Goal: Information Seeking & Learning: Learn about a topic

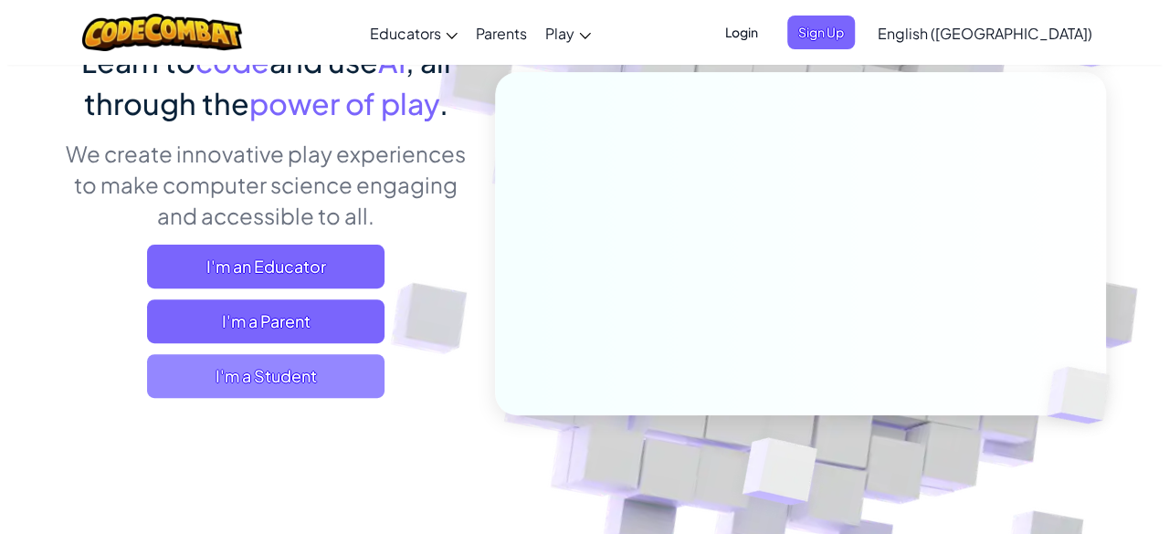
scroll to position [183, 0]
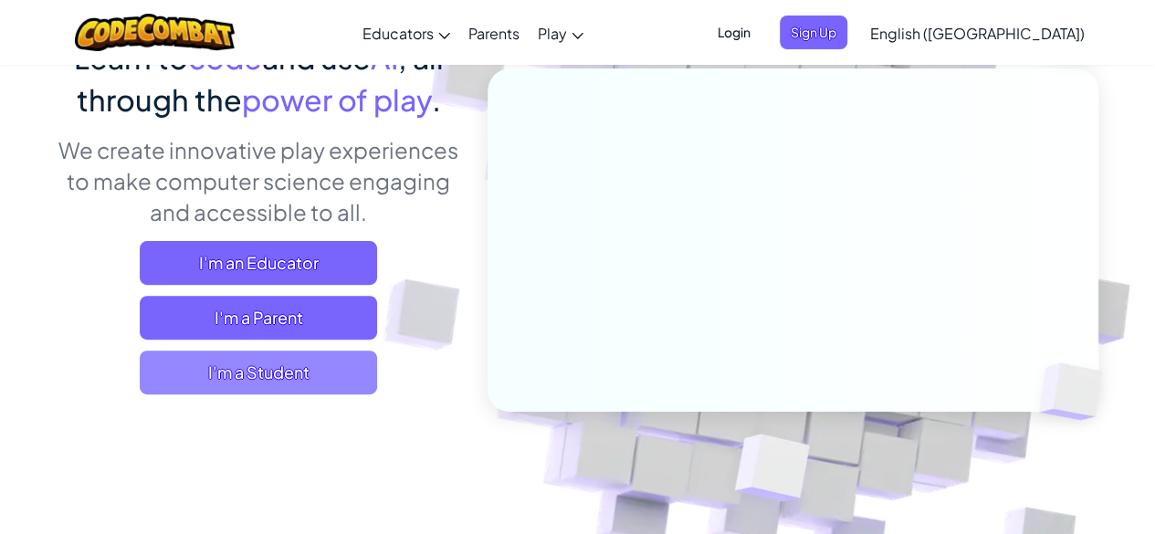
click at [309, 373] on span "I'm a Student" at bounding box center [258, 373] width 237 height 44
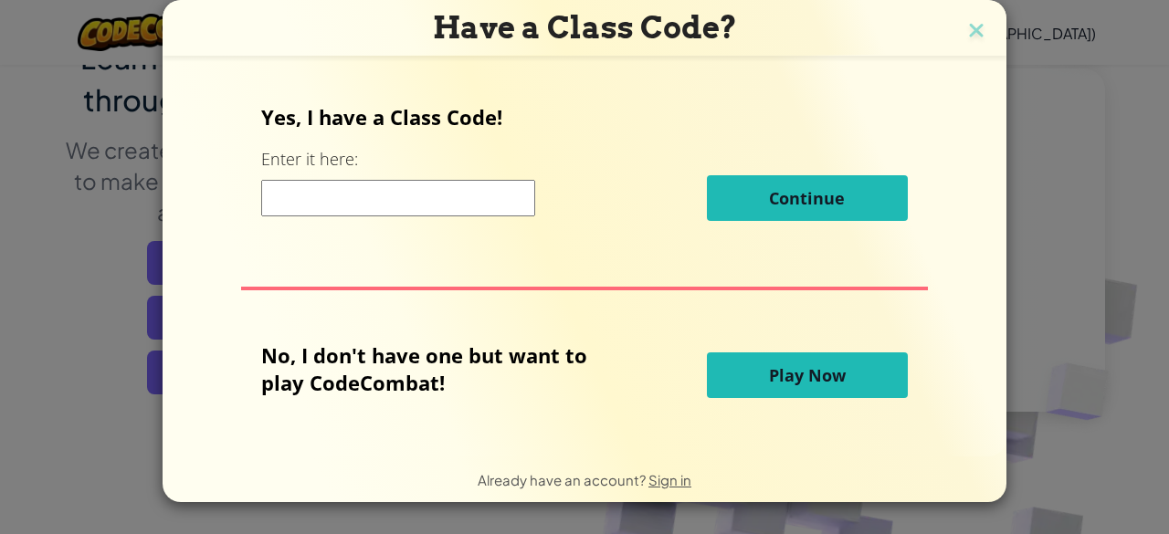
click at [824, 379] on span "Play Now" at bounding box center [807, 375] width 77 height 22
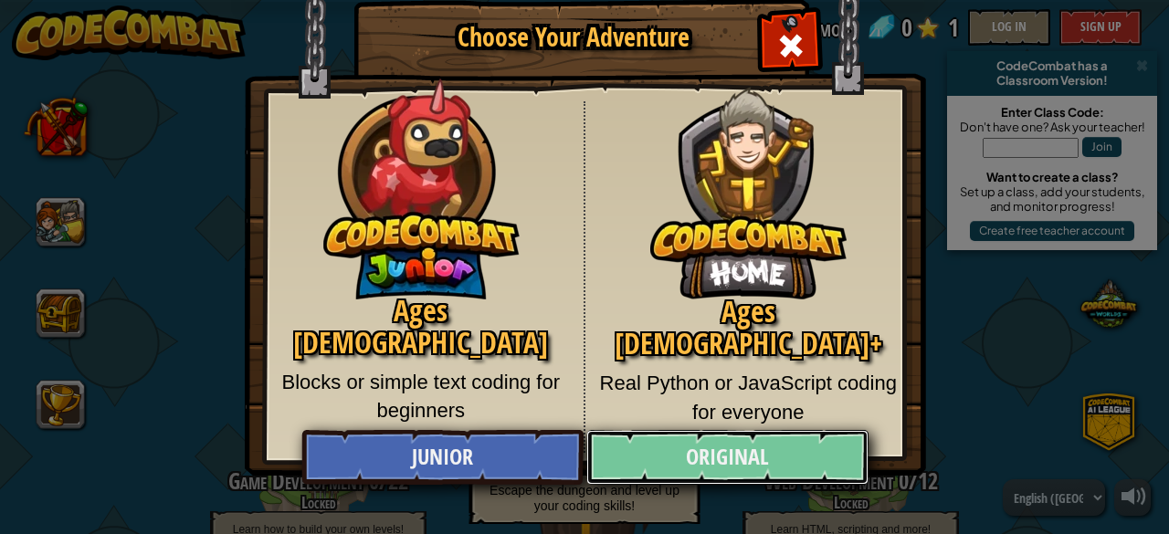
click at [751, 461] on link "Original" at bounding box center [726, 457] width 281 height 55
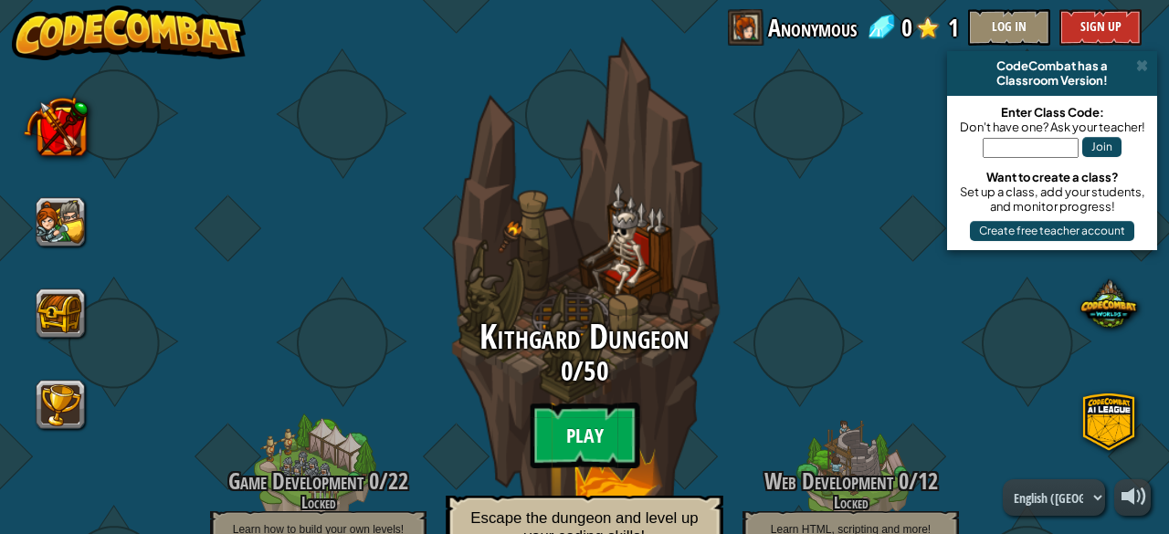
click at [583, 427] on btn "Play" at bounding box center [585, 436] width 110 height 66
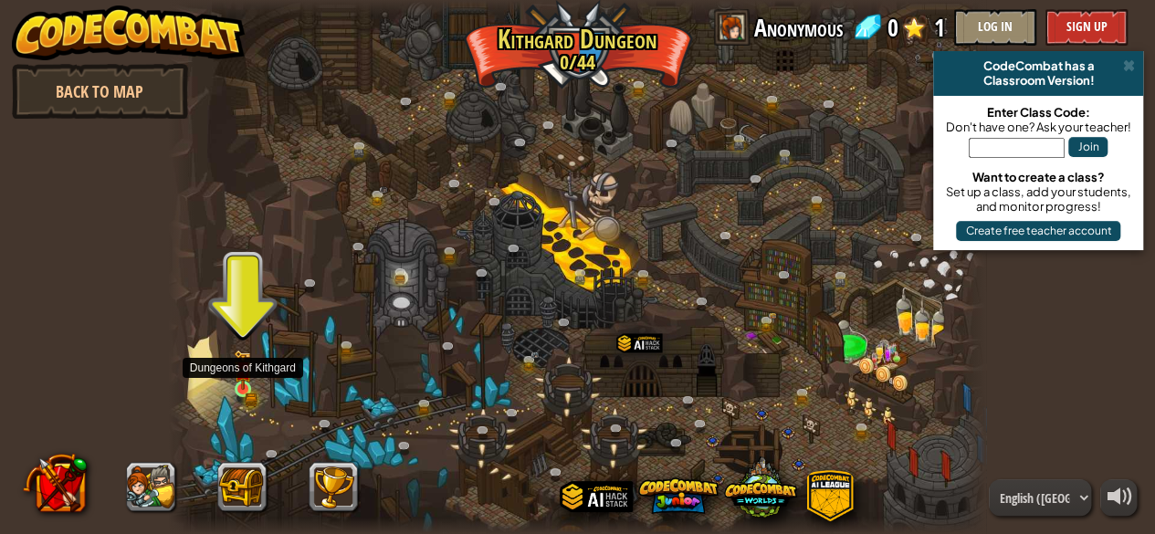
click at [237, 384] on img at bounding box center [243, 370] width 18 height 40
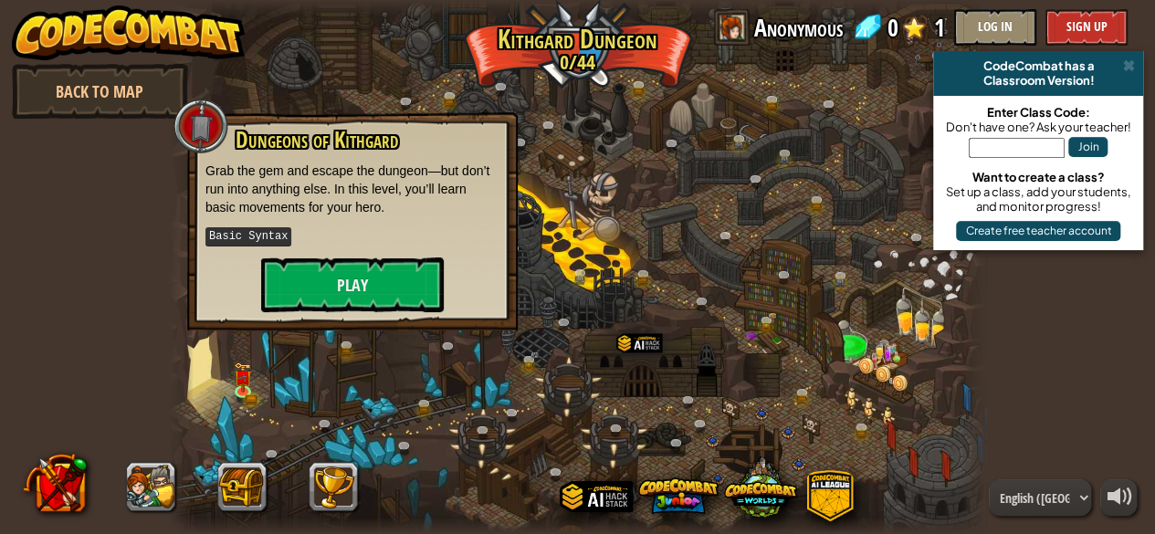
click at [344, 316] on div "Dungeons of [PERSON_NAME] Grab the gem and escape the dungeon—but don’t run int…" at bounding box center [352, 221] width 331 height 218
click at [358, 285] on button "Play" at bounding box center [352, 284] width 183 height 55
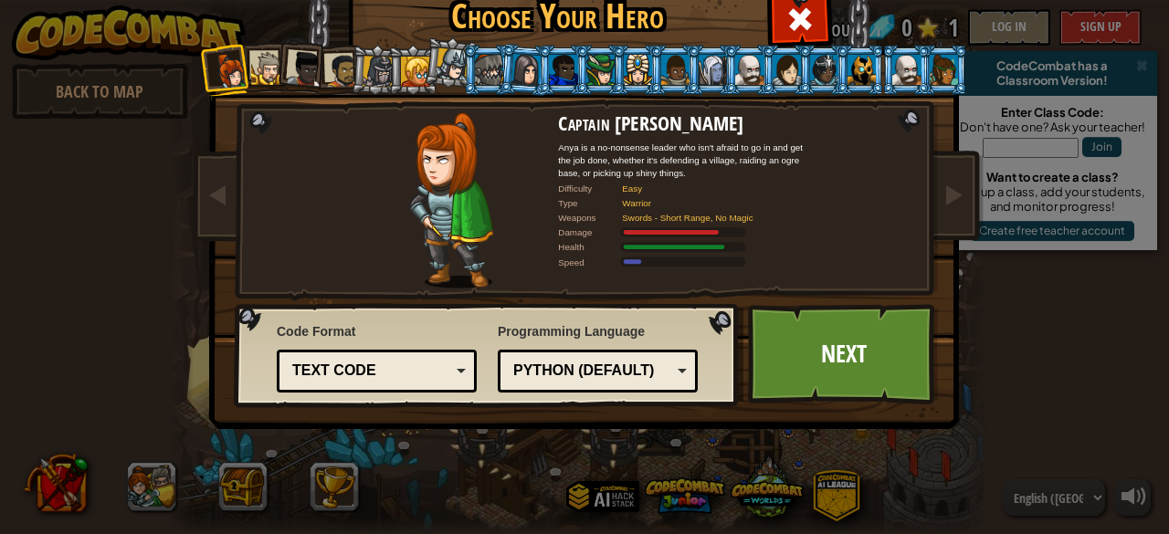
click at [419, 361] on div "Text code" at bounding box center [371, 371] width 158 height 21
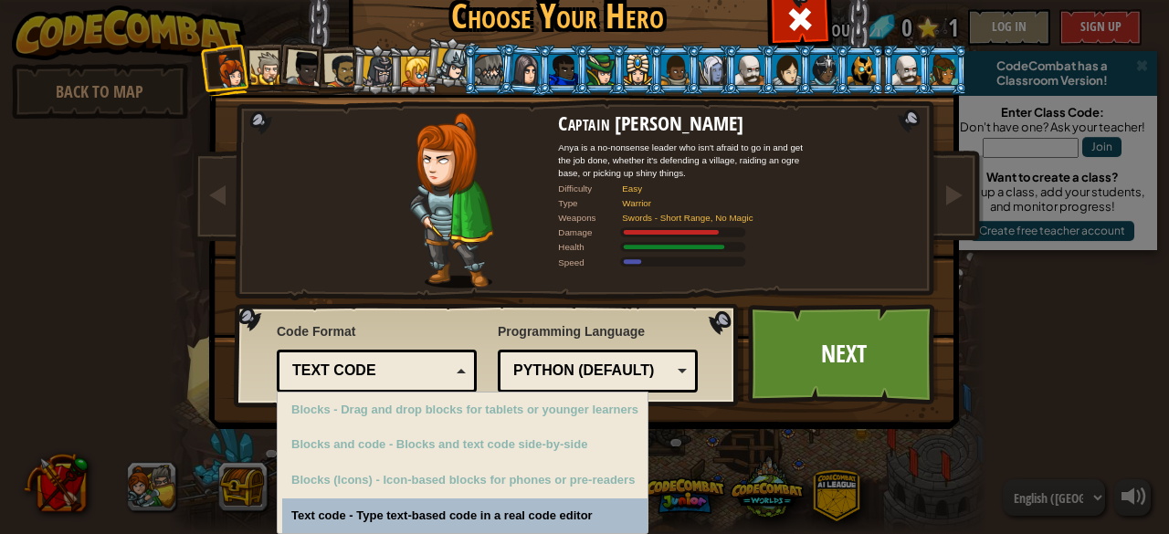
click at [419, 361] on div "Text code" at bounding box center [371, 371] width 158 height 21
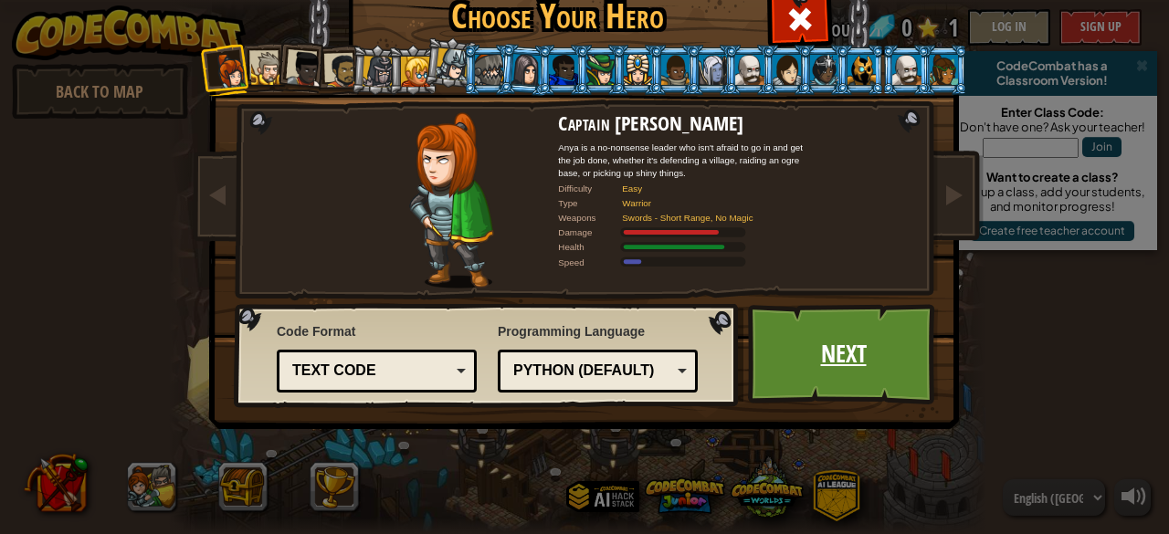
click at [807, 372] on link "Next" at bounding box center [843, 354] width 191 height 100
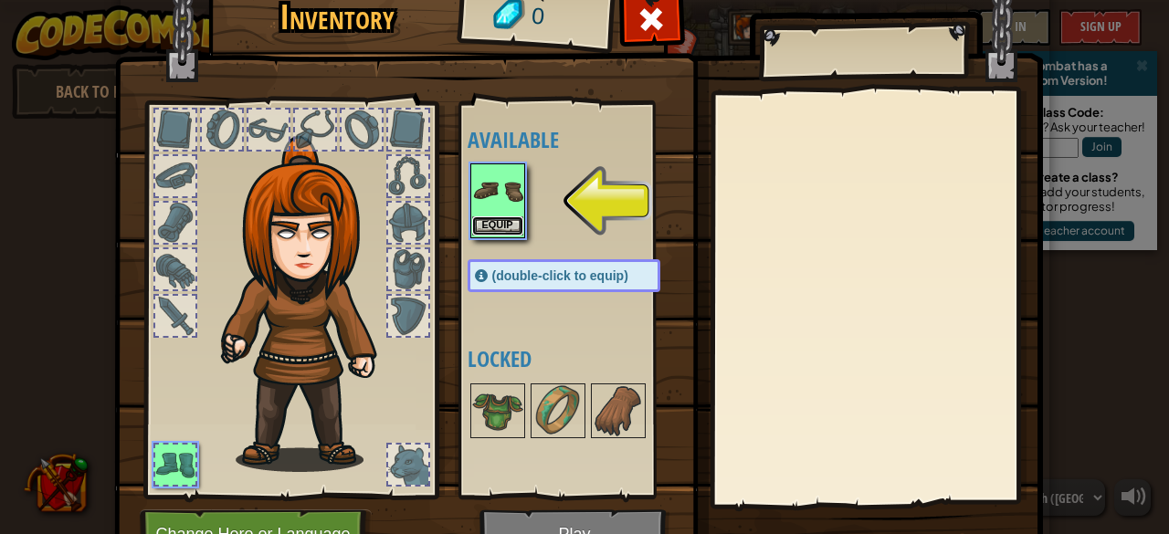
click at [488, 226] on button "Equip" at bounding box center [497, 225] width 51 height 19
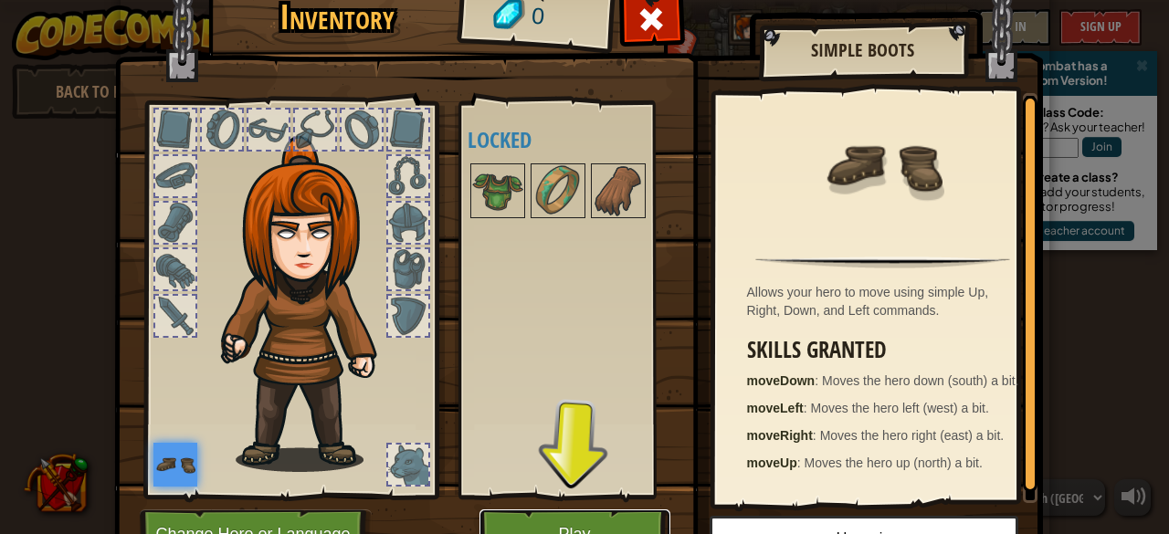
click at [549, 529] on button "Play" at bounding box center [574, 535] width 191 height 50
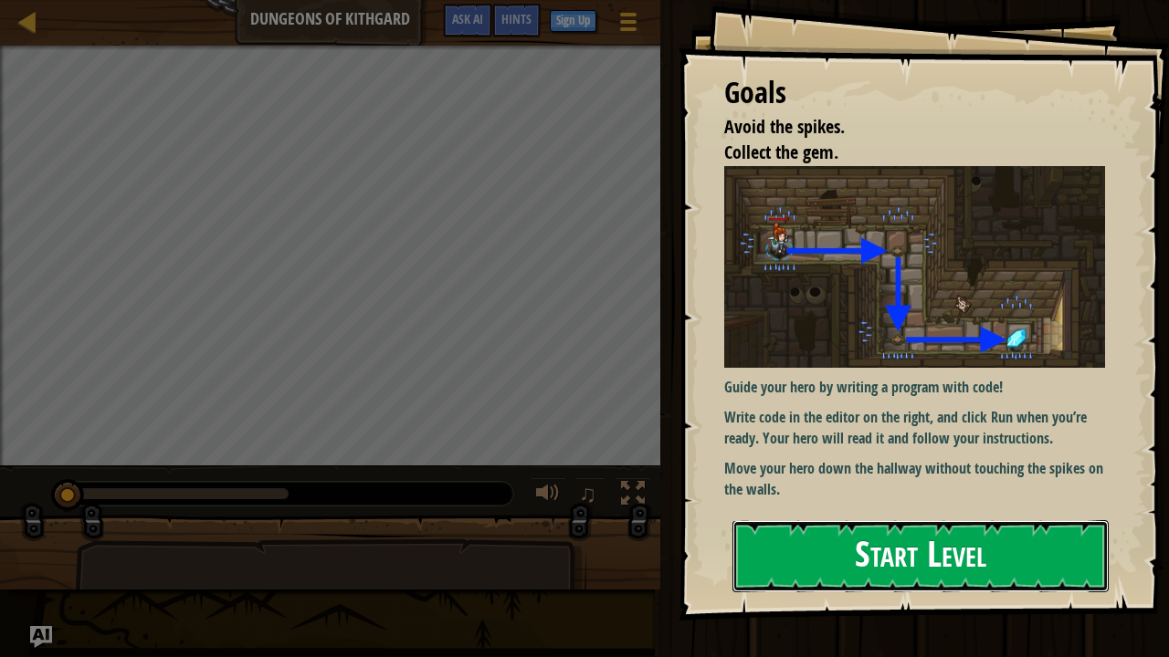
click at [859, 533] on button "Start Level" at bounding box center [920, 556] width 376 height 72
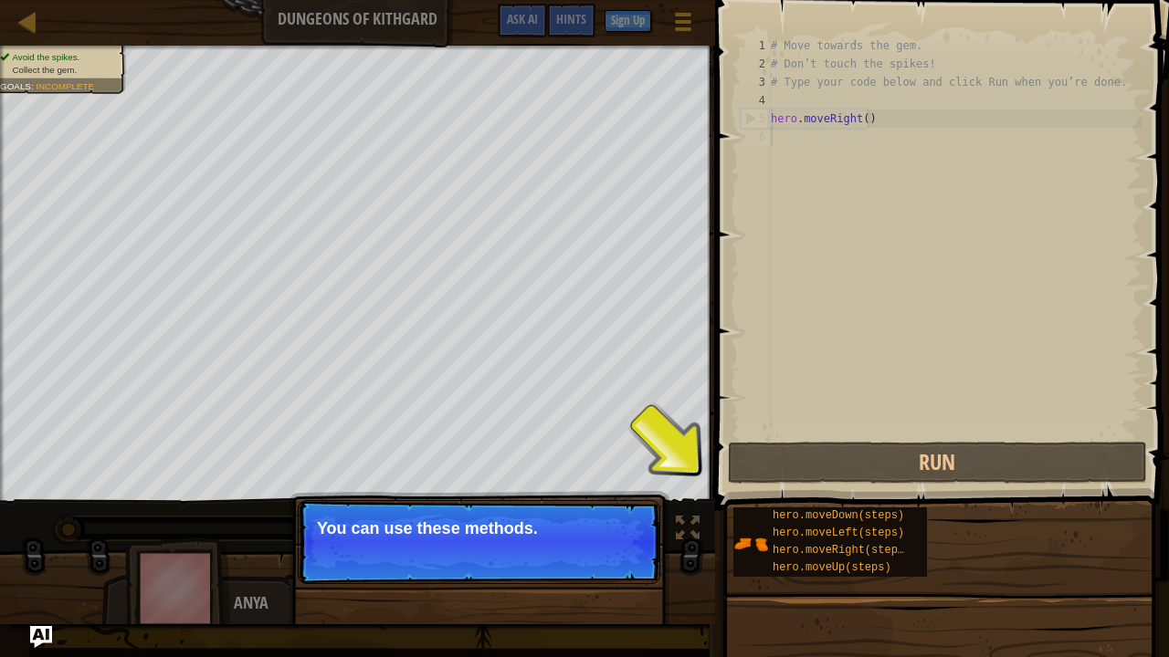
click at [562, 530] on p "You can use these methods." at bounding box center [479, 529] width 324 height 18
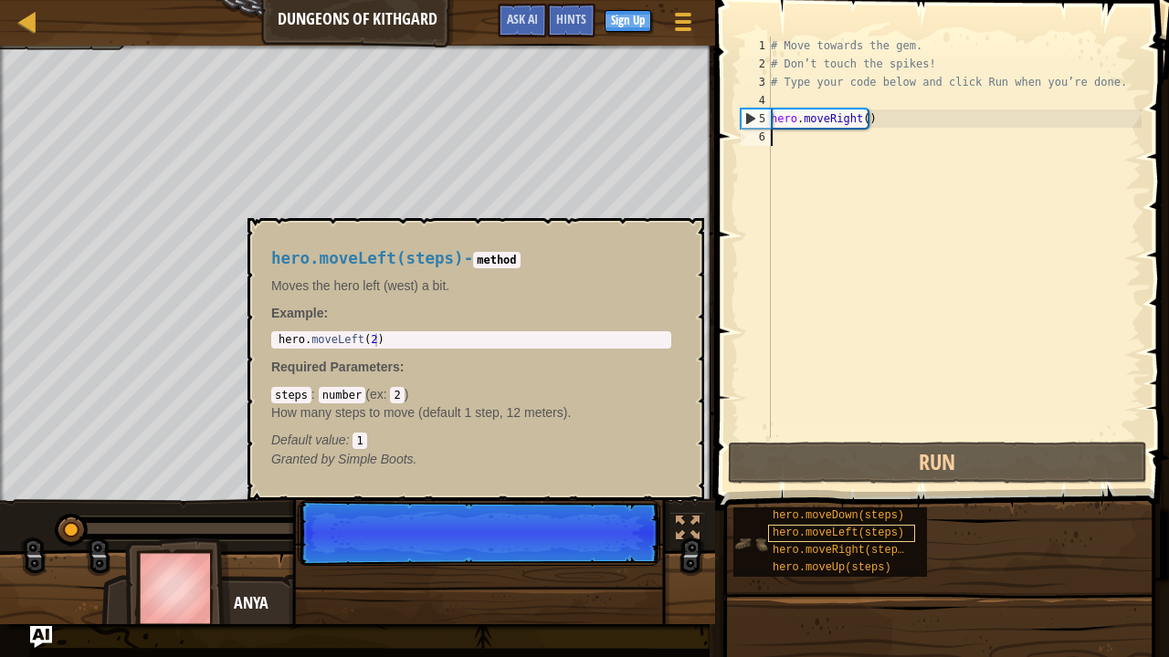
scroll to position [8, 0]
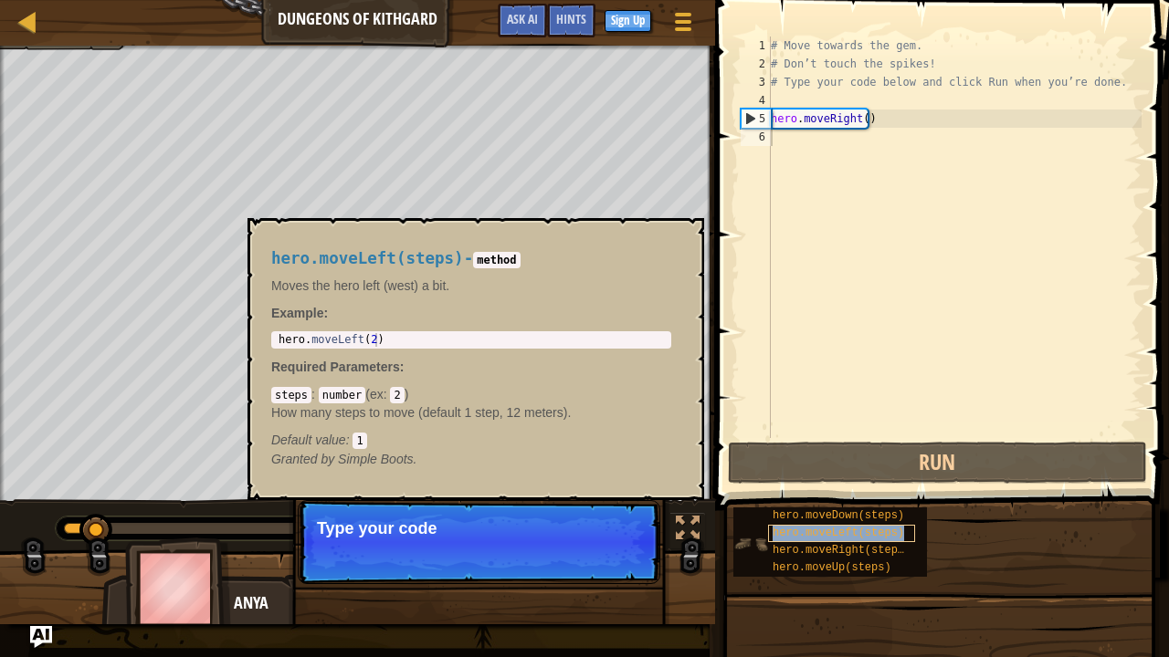
click at [826, 530] on span "hero.moveLeft(steps)" at bounding box center [837, 533] width 131 height 13
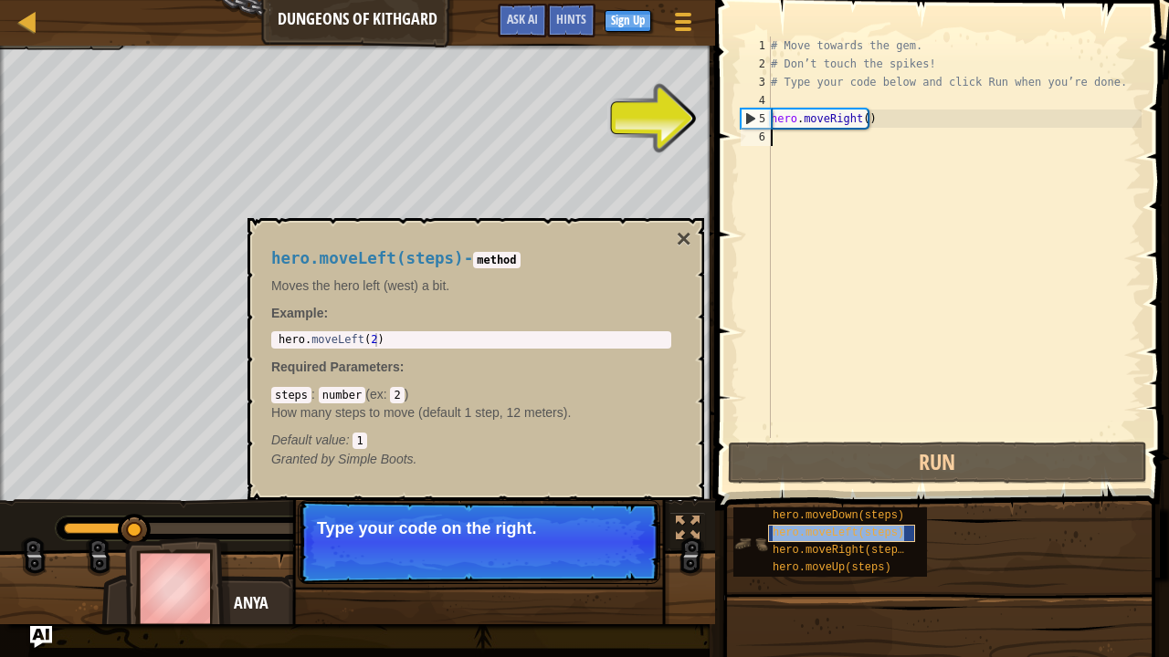
click at [826, 530] on span "hero.moveLeft(steps)" at bounding box center [837, 533] width 131 height 13
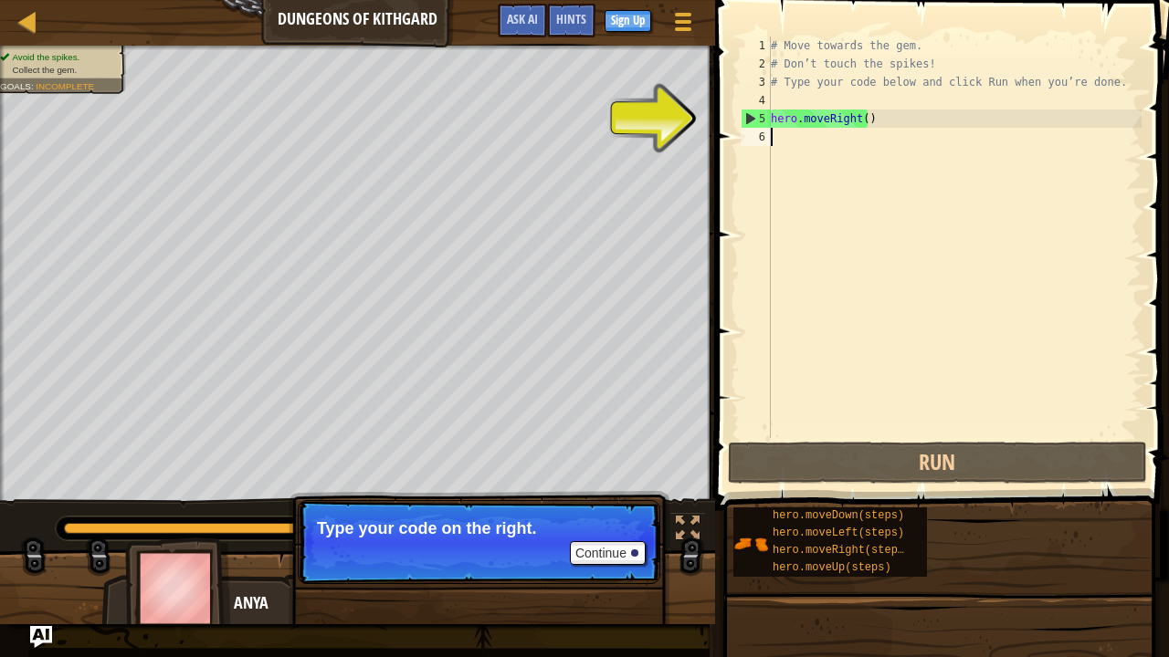
click at [835, 135] on div "# Move towards the gem. # Don’t touch the spikes! # Type your code below and cl…" at bounding box center [954, 256] width 374 height 438
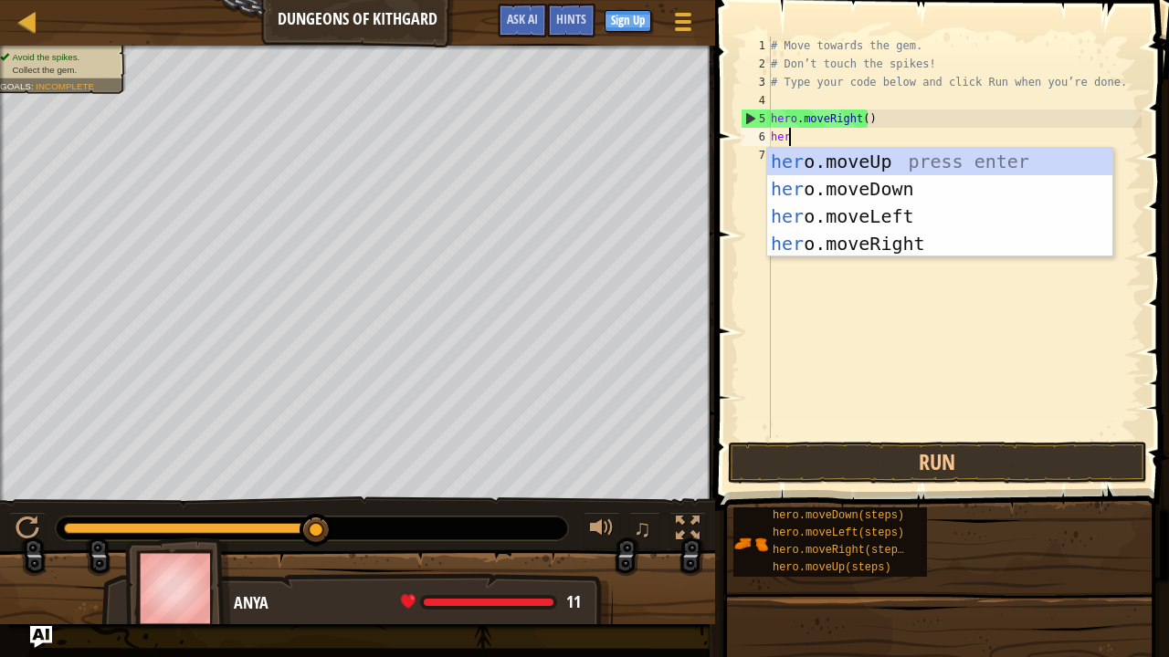
type textarea "hero"
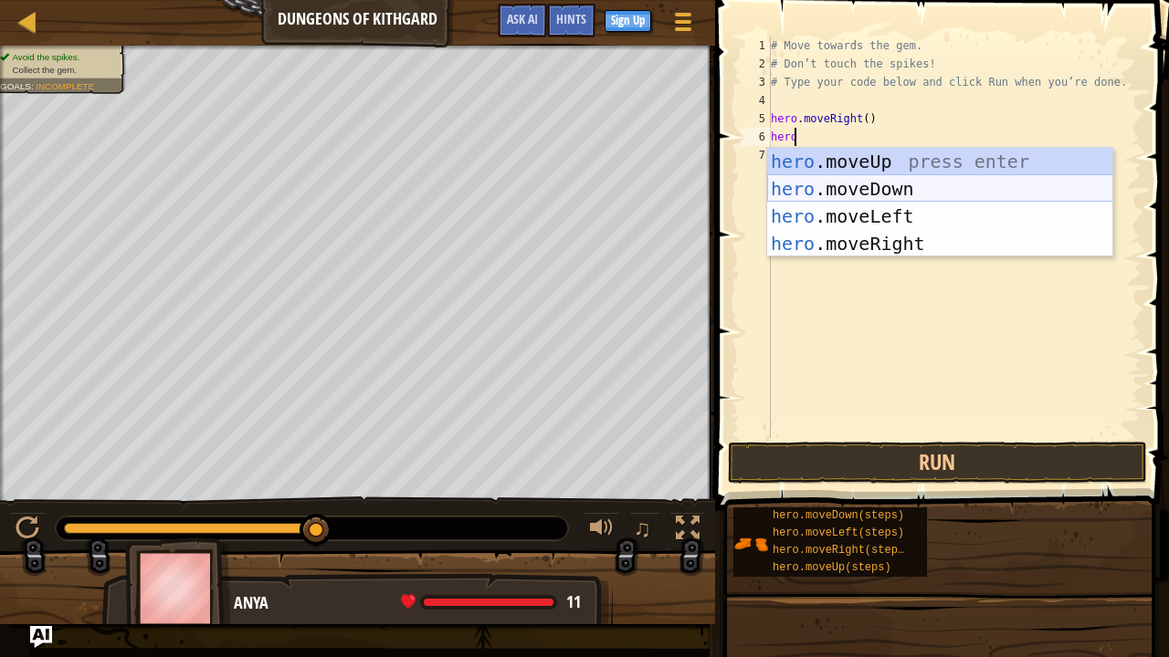
click at [860, 188] on div "hero .moveUp press enter hero .moveDown press enter hero .moveLeft press enter …" at bounding box center [940, 230] width 346 height 164
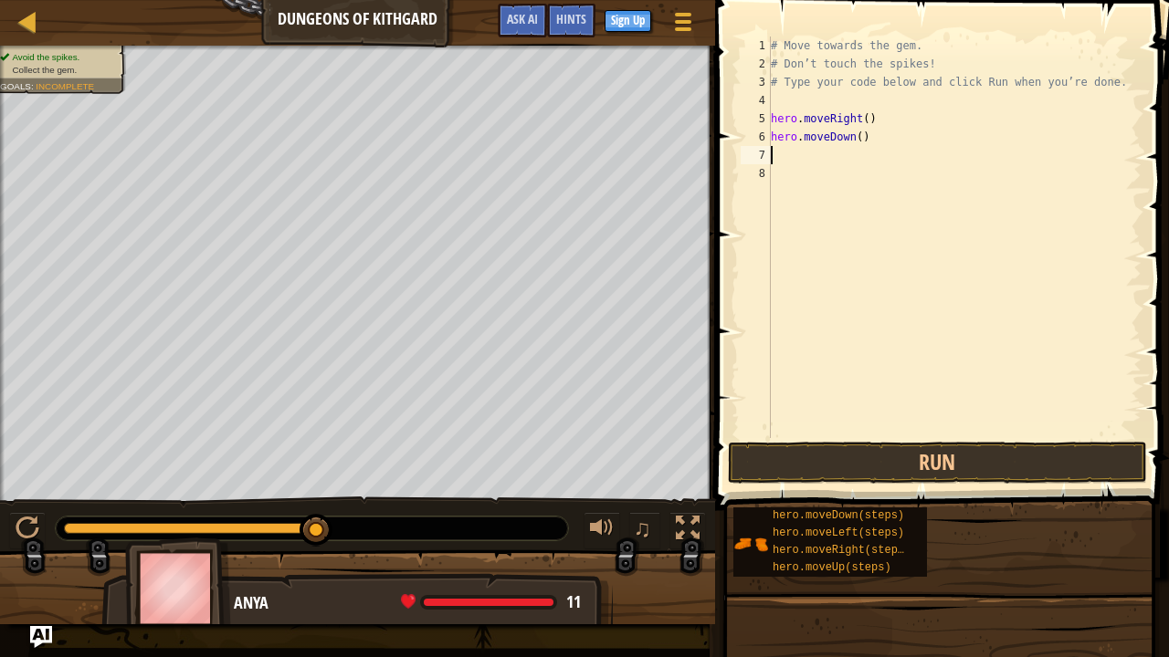
scroll to position [8, 0]
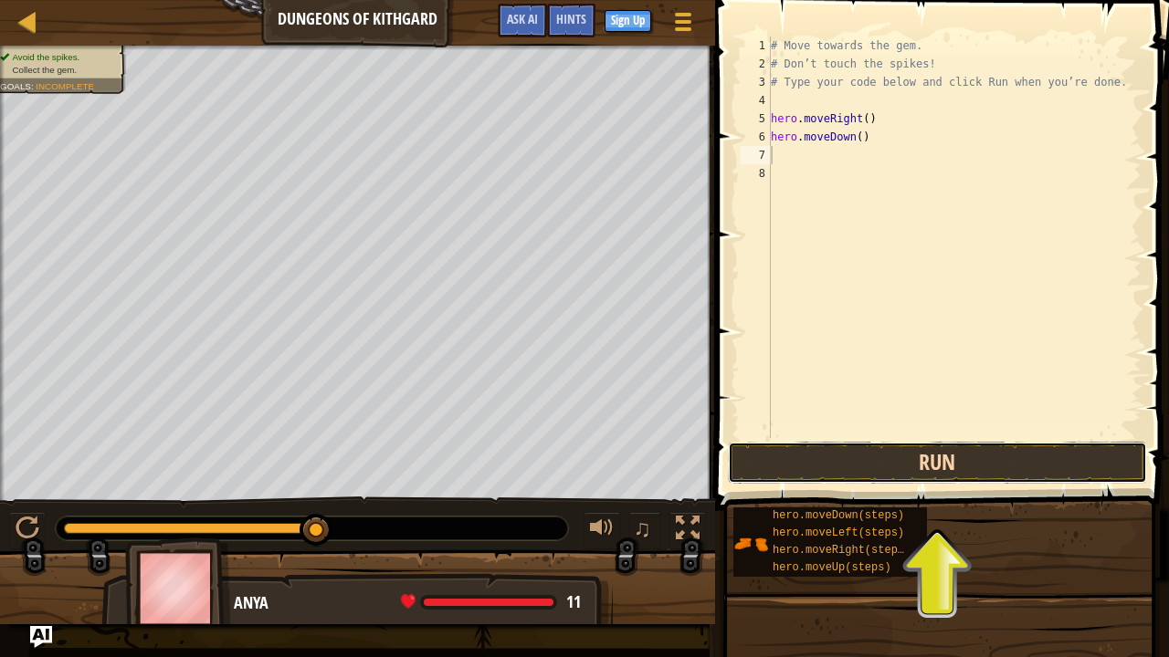
click at [899, 460] on button "Run" at bounding box center [937, 463] width 419 height 42
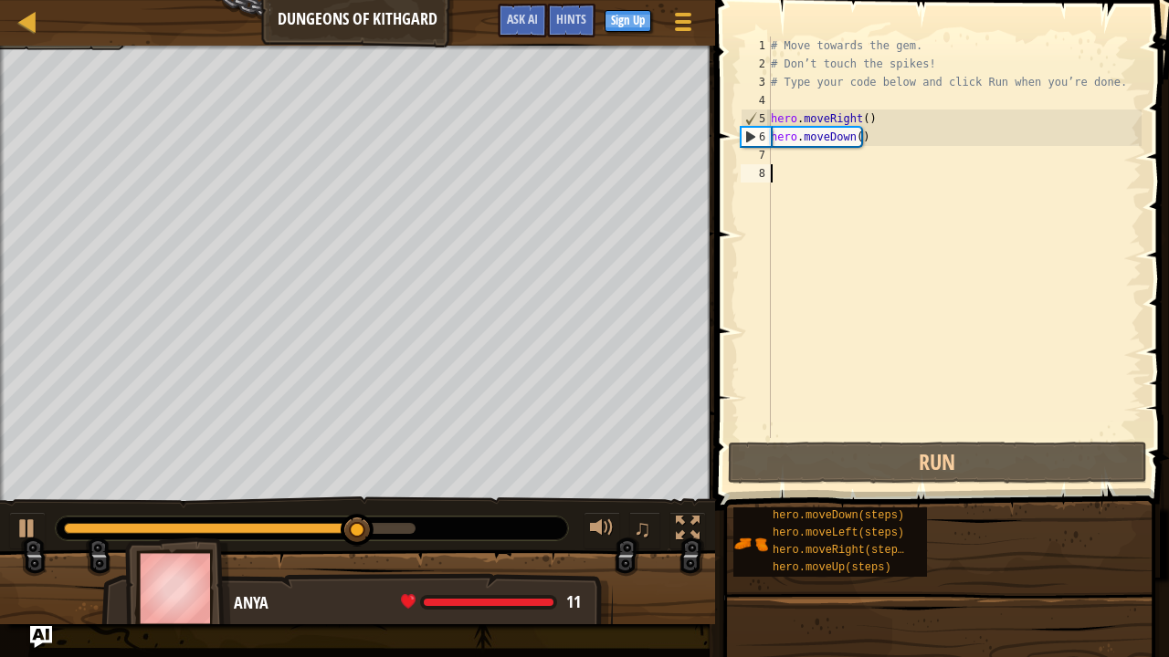
click at [840, 173] on div "# Move towards the gem. # Don’t touch the spikes! # Type your code below and cl…" at bounding box center [954, 256] width 374 height 438
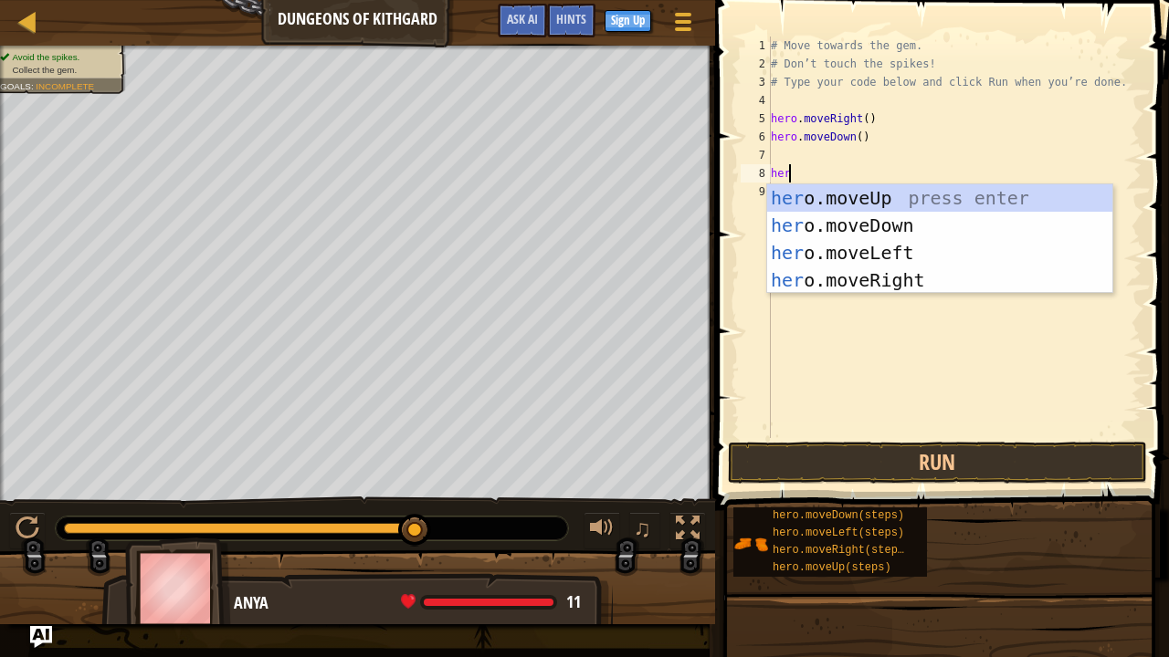
type textarea "hero"
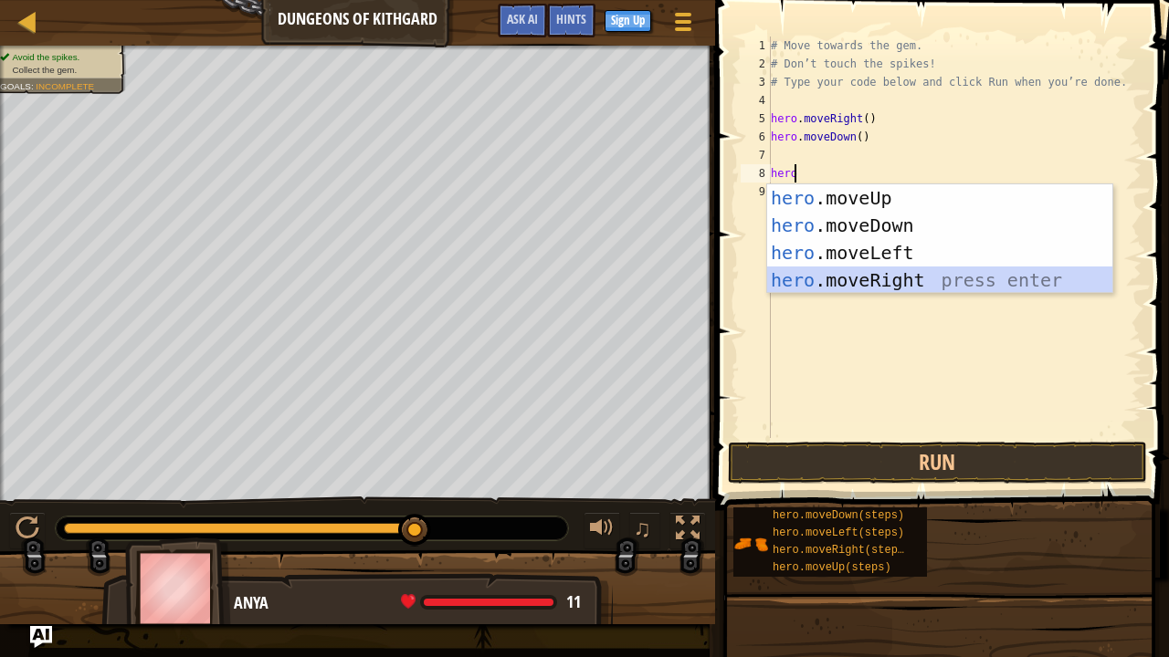
click at [861, 280] on div "hero .moveUp press enter hero .moveDown press enter hero .moveLeft press enter …" at bounding box center [940, 266] width 346 height 164
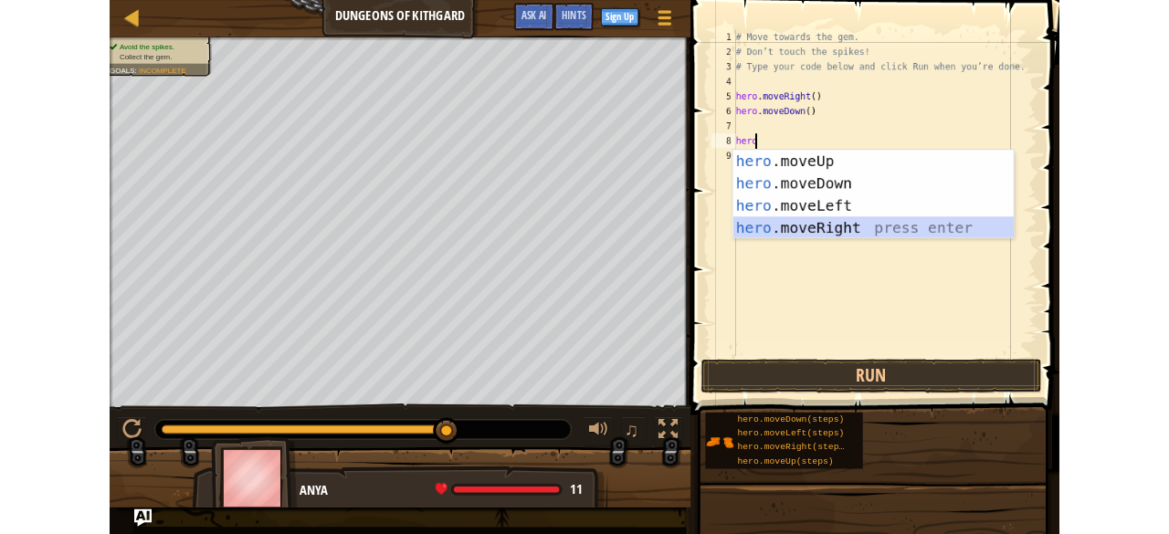
scroll to position [8, 0]
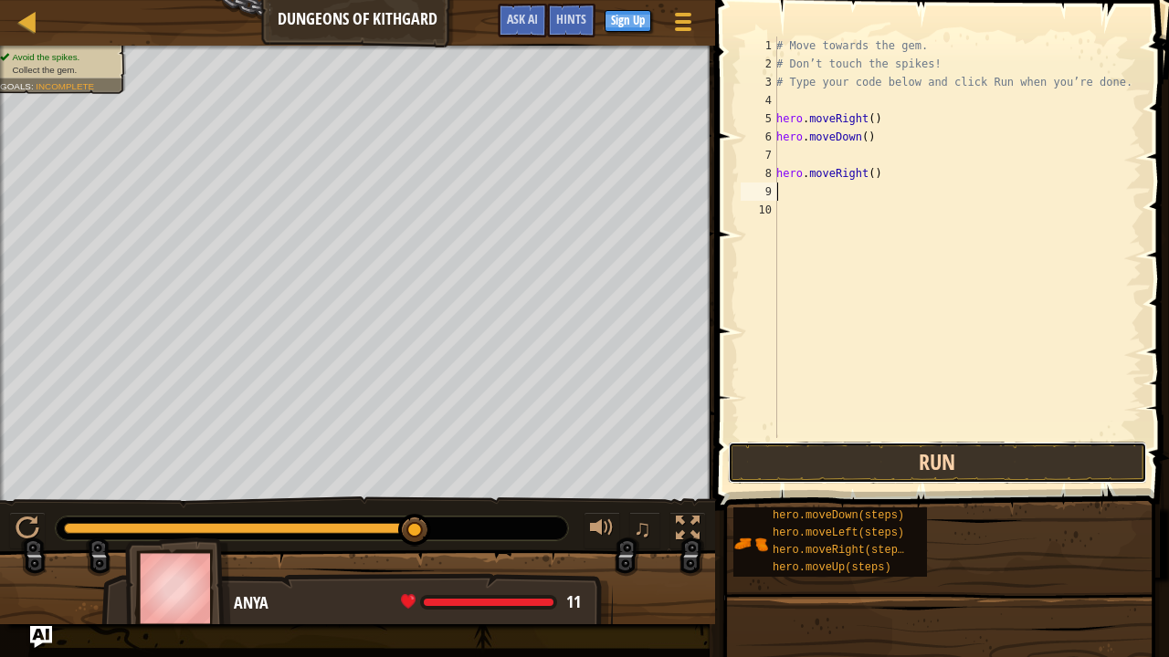
click at [866, 459] on button "Run" at bounding box center [937, 463] width 419 height 42
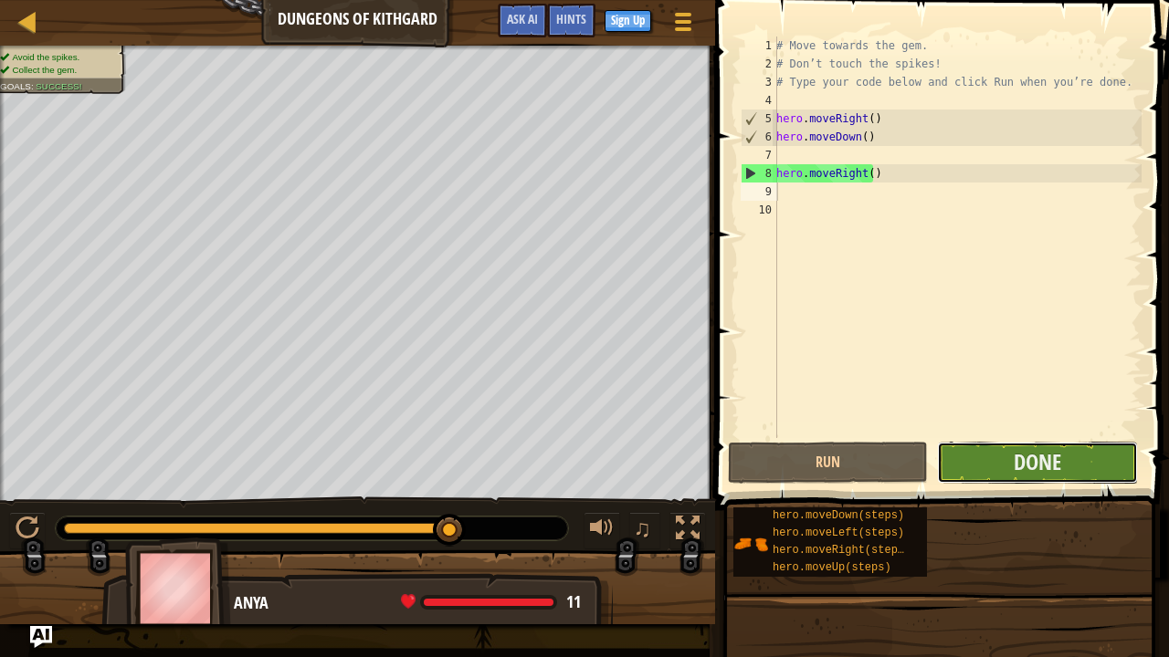
click at [983, 462] on button "Done" at bounding box center [1037, 463] width 200 height 42
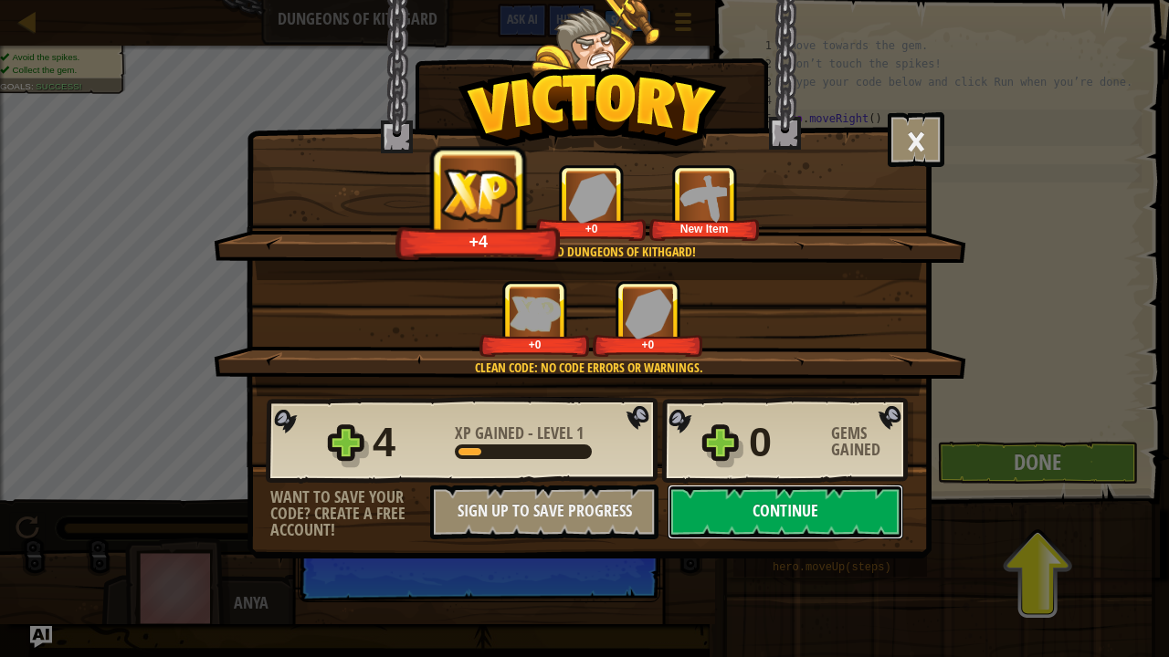
click at [762, 517] on button "Continue" at bounding box center [785, 512] width 236 height 55
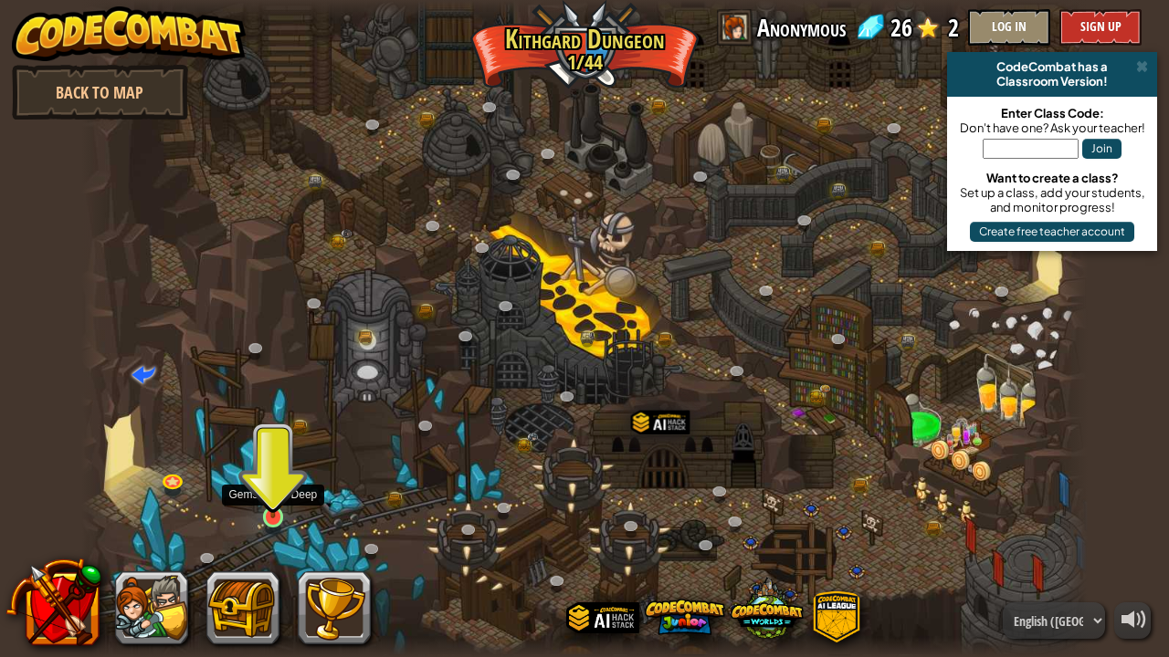
click at [270, 508] on img at bounding box center [272, 490] width 25 height 57
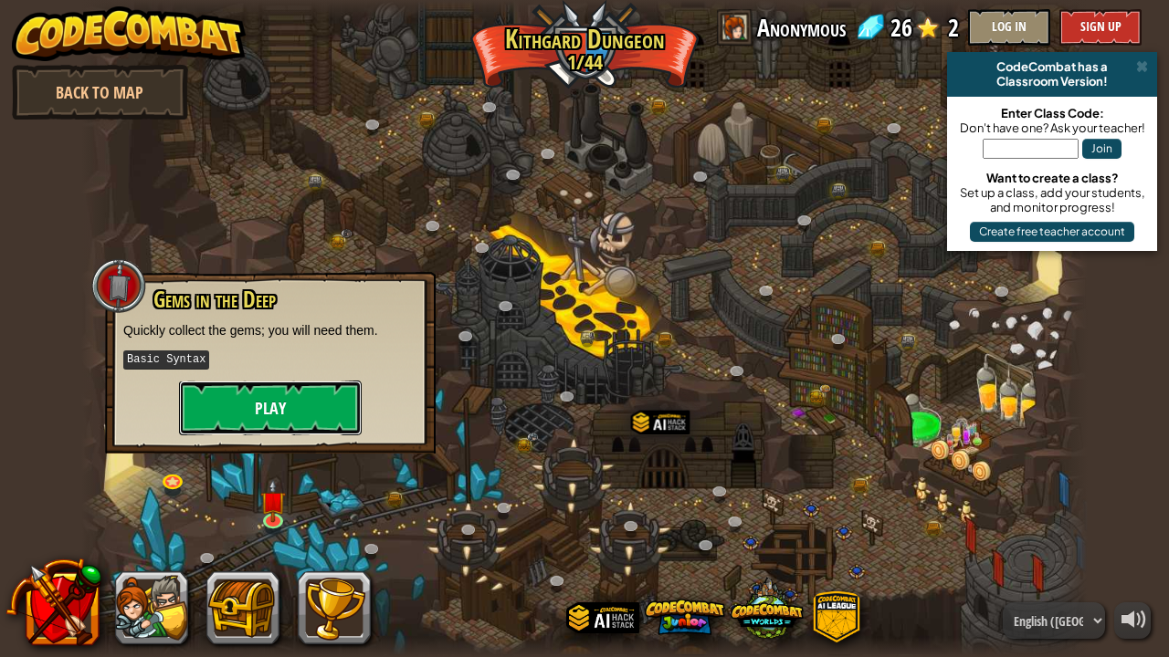
click at [242, 386] on button "Play" at bounding box center [270, 408] width 183 height 55
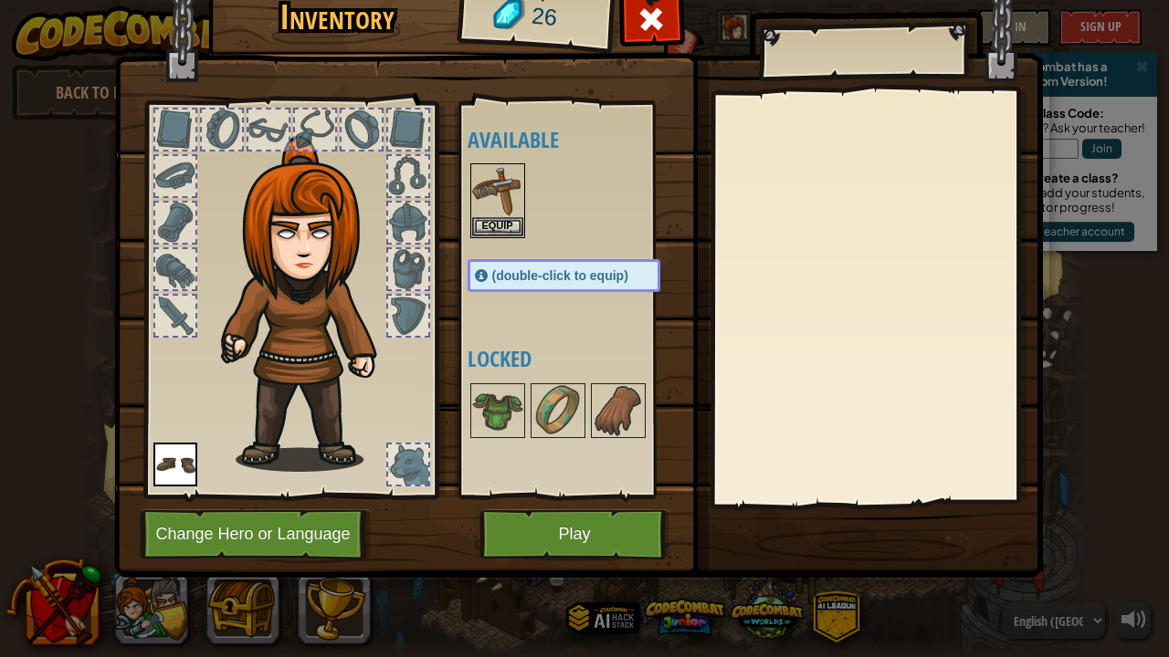
click at [562, 278] on span "(double-click to equip)" at bounding box center [560, 275] width 136 height 15
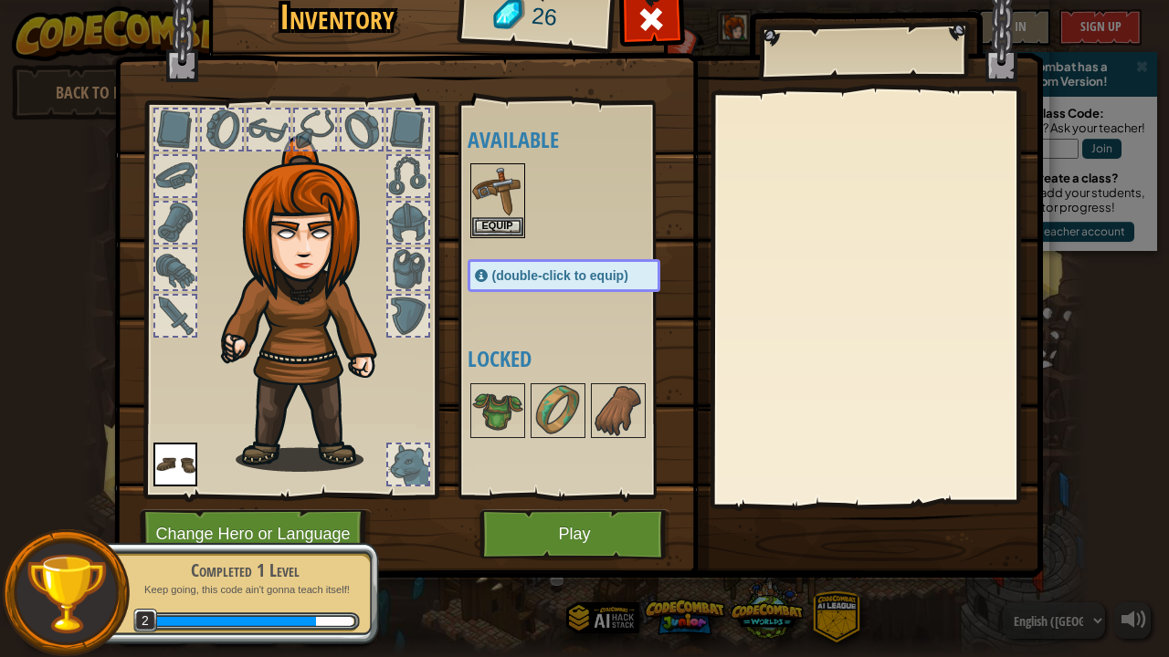
click at [562, 278] on span "(double-click to equip)" at bounding box center [560, 275] width 136 height 15
click at [546, 533] on button "Play" at bounding box center [574, 535] width 191 height 50
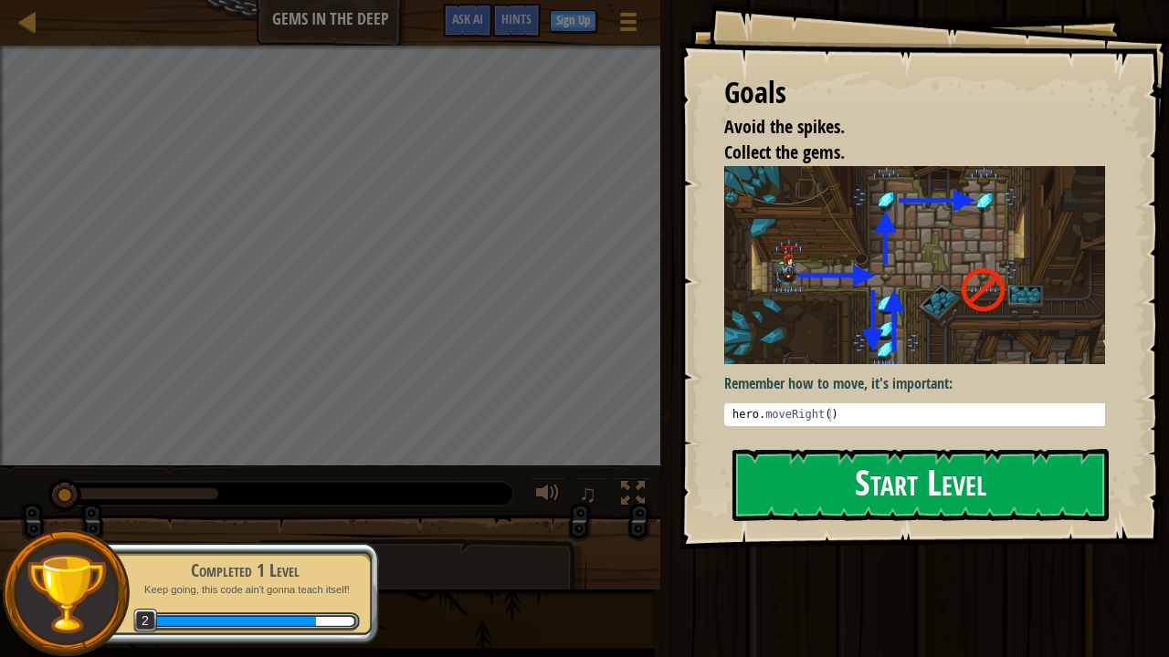
click at [879, 466] on button "Start Level" at bounding box center [920, 485] width 376 height 72
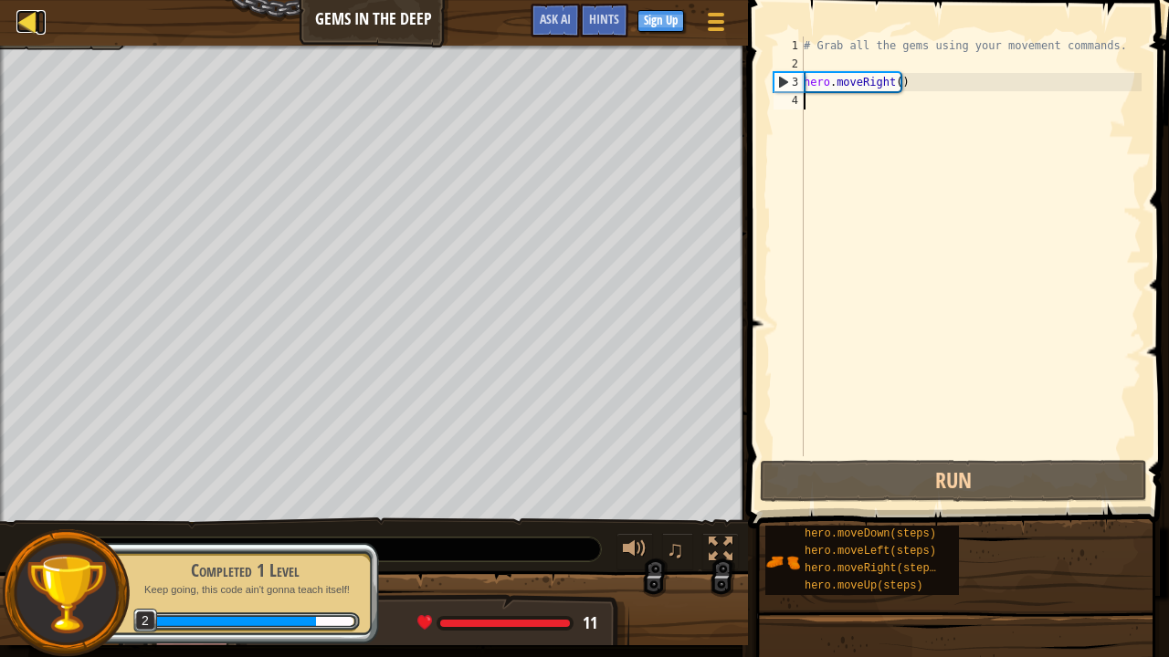
click at [33, 16] on div at bounding box center [27, 21] width 23 height 23
